Goal: Find specific page/section: Find specific page/section

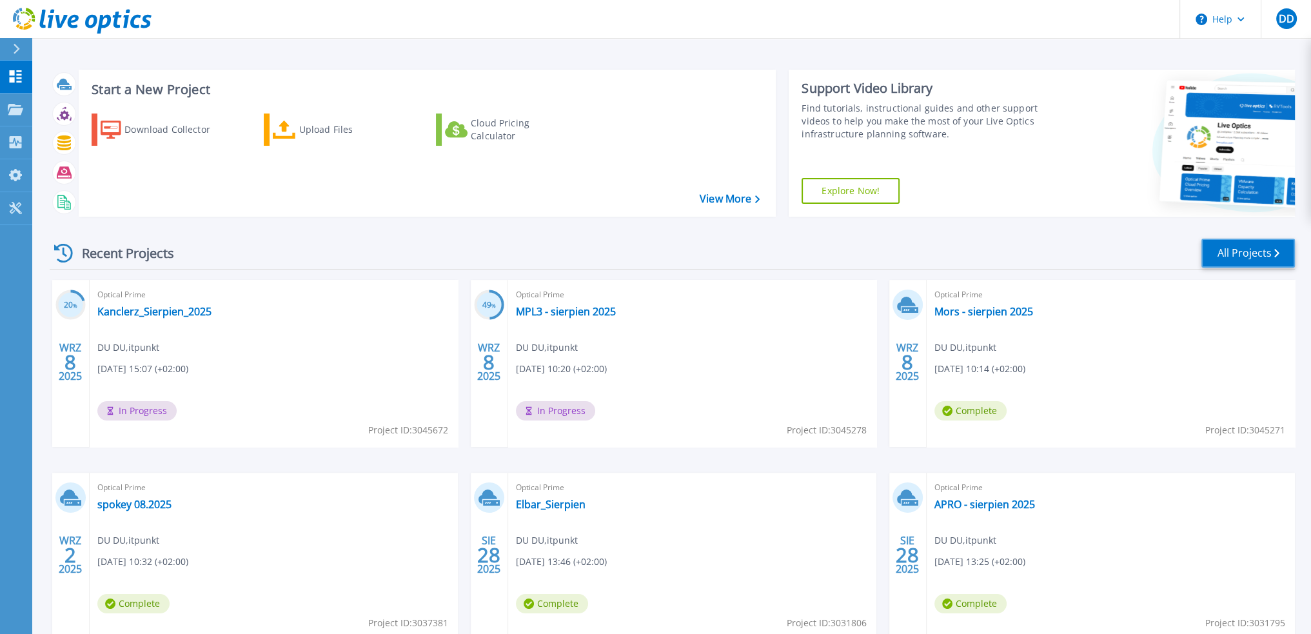
click at [1261, 242] on link "All Projects" at bounding box center [1247, 253] width 93 height 29
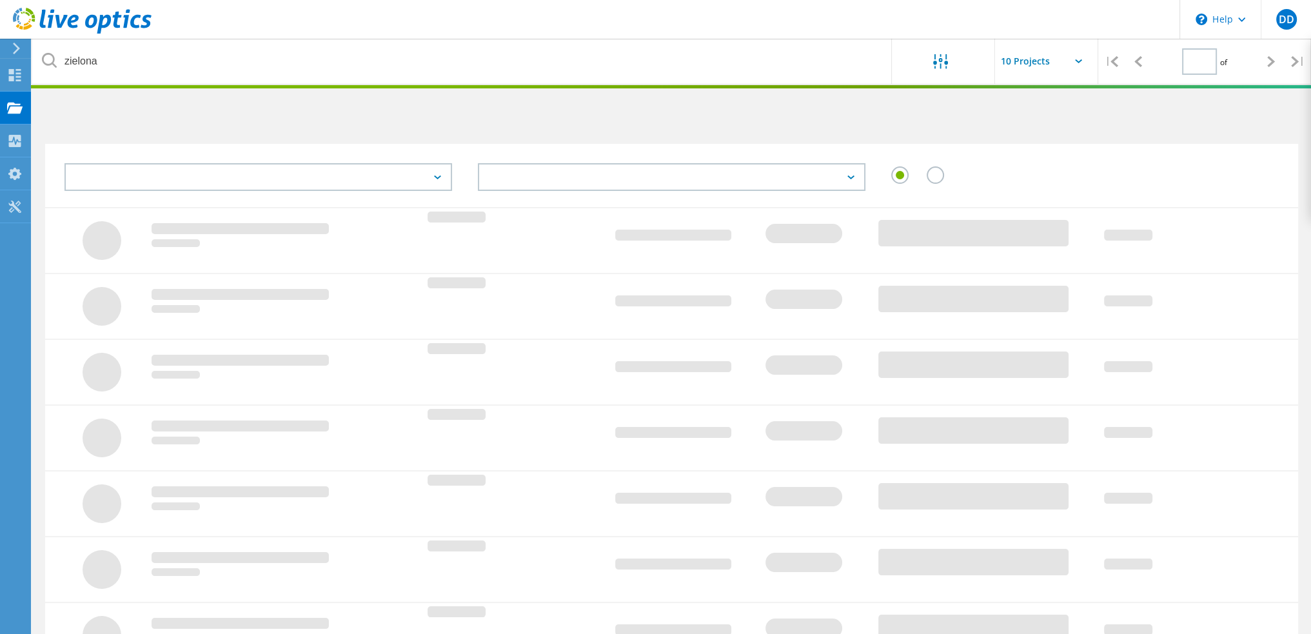
type input "1"
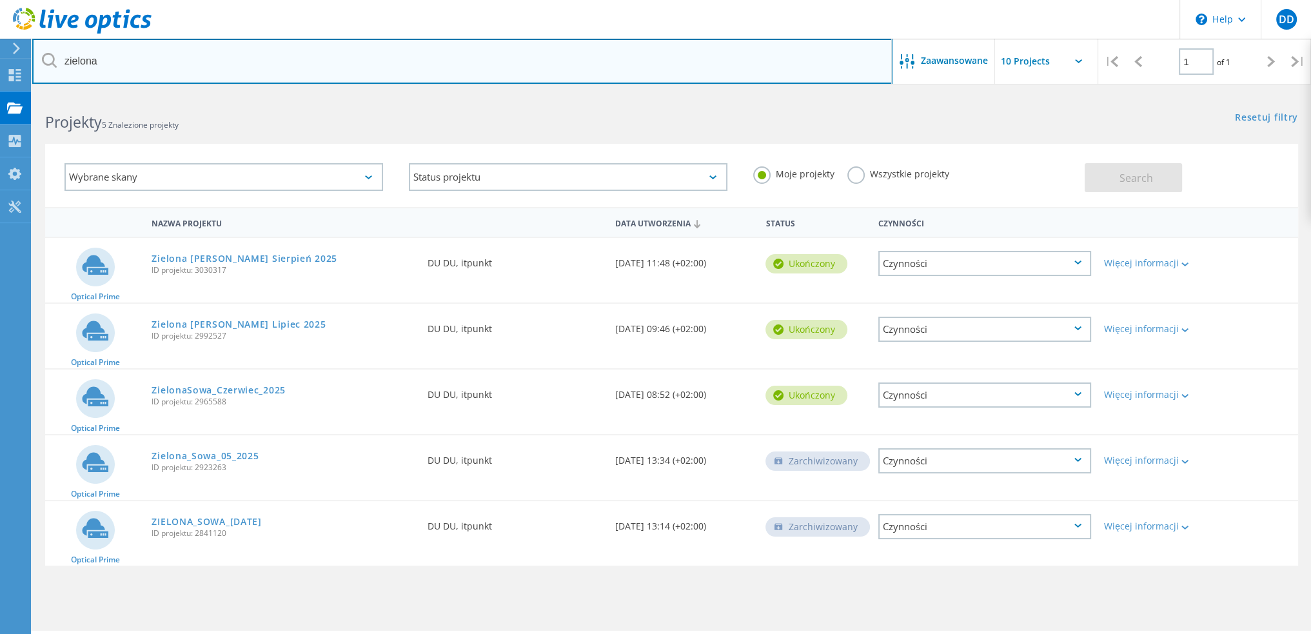
drag, startPoint x: 159, startPoint y: 69, endPoint x: 59, endPoint y: 67, distance: 100.0
click at [59, 67] on input "zielona" at bounding box center [462, 61] width 860 height 45
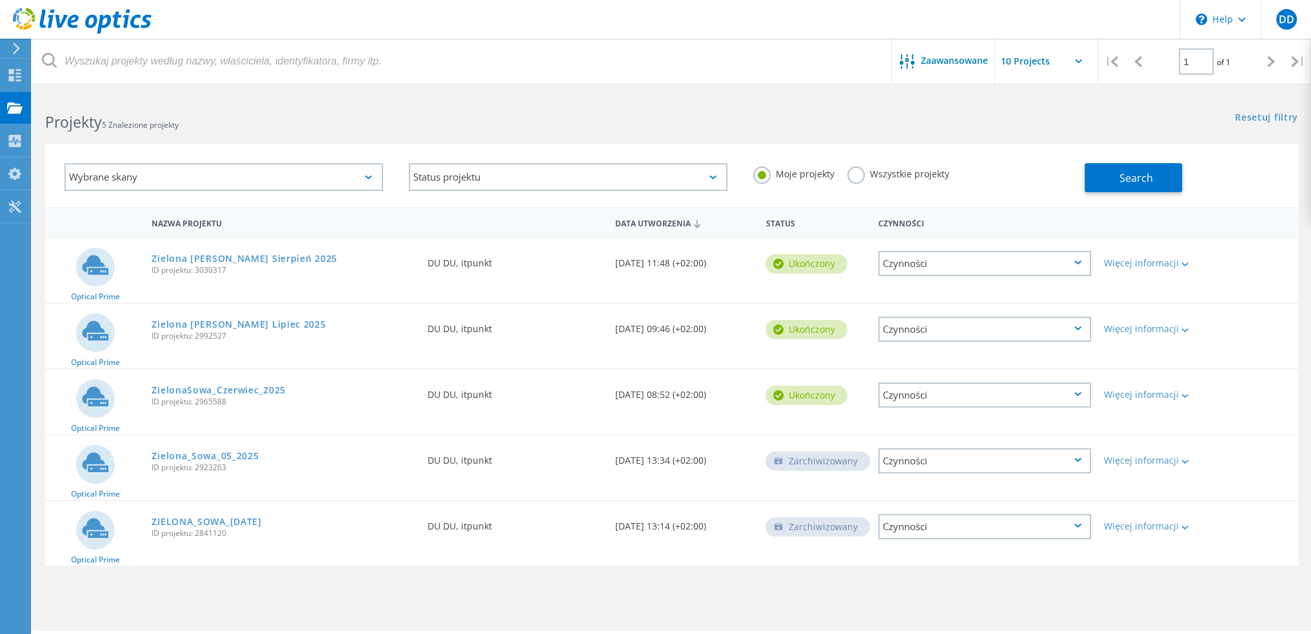
click at [274, 104] on div "Projekty 5 Znalezione projekty" at bounding box center [351, 110] width 639 height 34
click at [1112, 173] on button "Search" at bounding box center [1133, 177] width 97 height 29
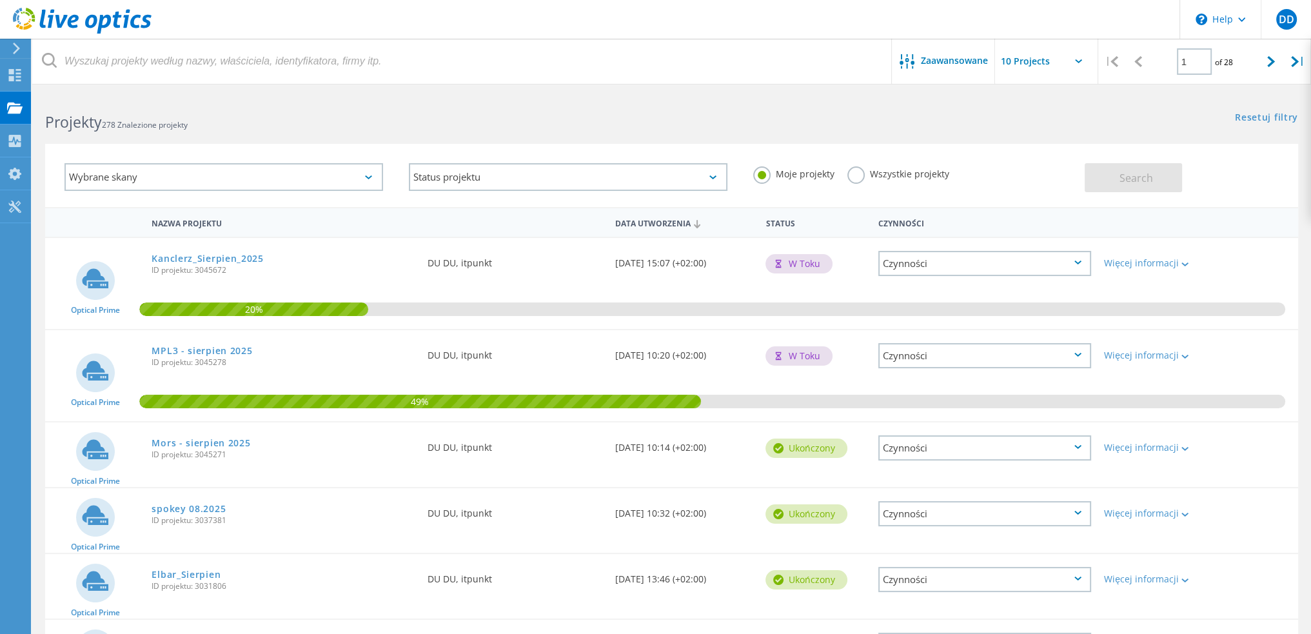
click at [898, 175] on label "Wszystkie projekty" at bounding box center [898, 172] width 102 height 12
click at [0, 0] on input "Wszystkie projekty" at bounding box center [0, 0] width 0 height 0
click at [1154, 179] on button "Search" at bounding box center [1133, 177] width 97 height 29
click at [1065, 58] on input "text" at bounding box center [1059, 61] width 129 height 45
click at [1047, 164] on div "Show 40 Projects" at bounding box center [1060, 158] width 128 height 21
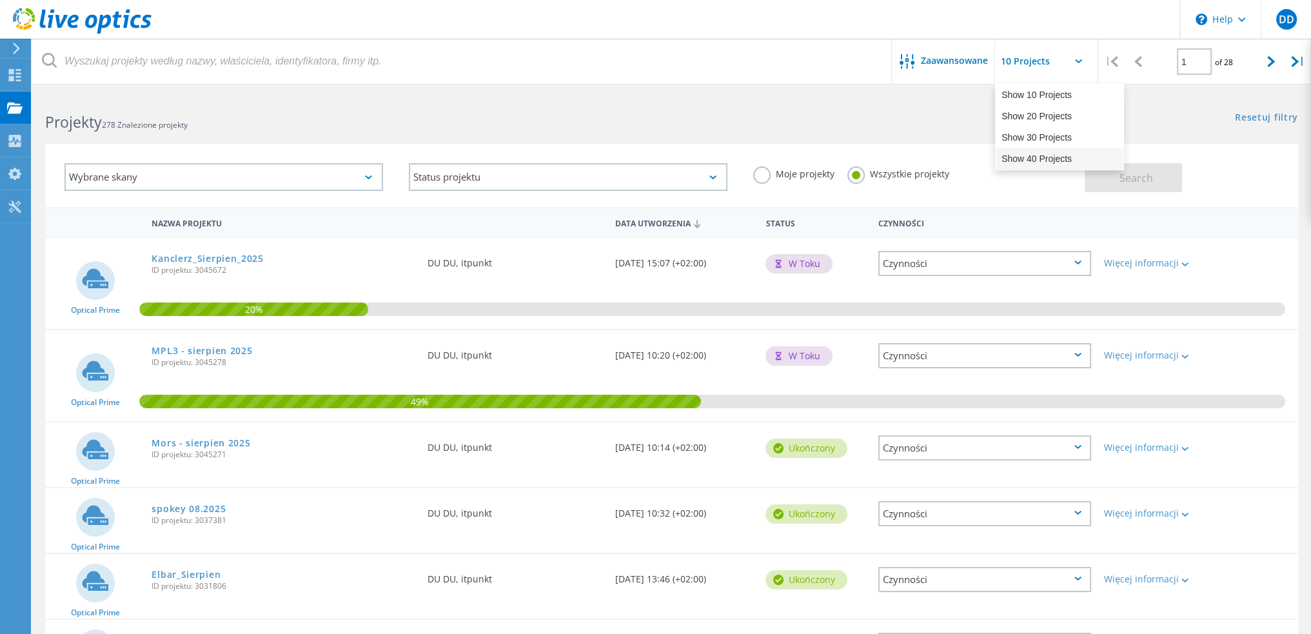
type input "Show 40 Projects"
